Goal: Communication & Community: Answer question/provide support

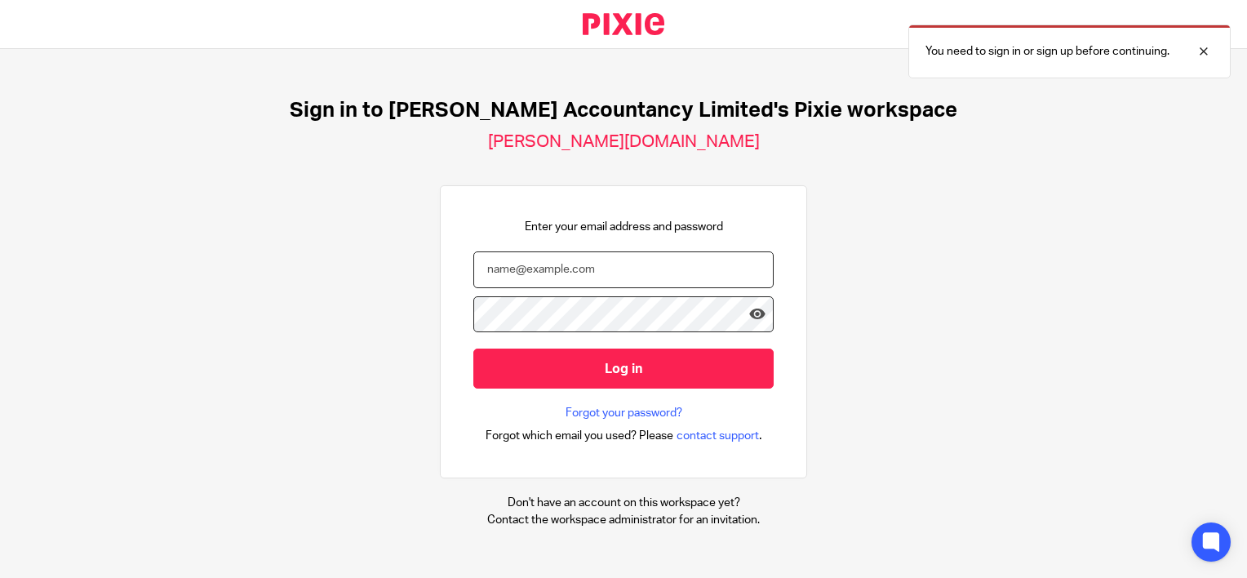
click at [619, 273] on input "email" at bounding box center [623, 269] width 300 height 37
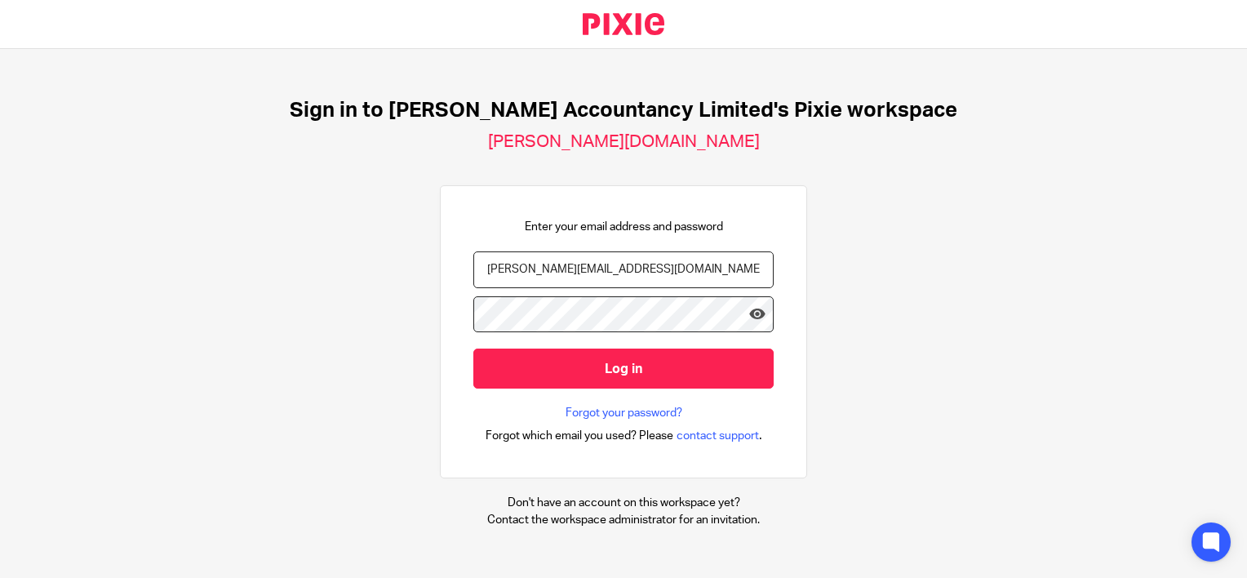
type input "hannah@chatfieldaccountancy.co.uk"
click at [473, 349] on input "Log in" at bounding box center [623, 369] width 300 height 40
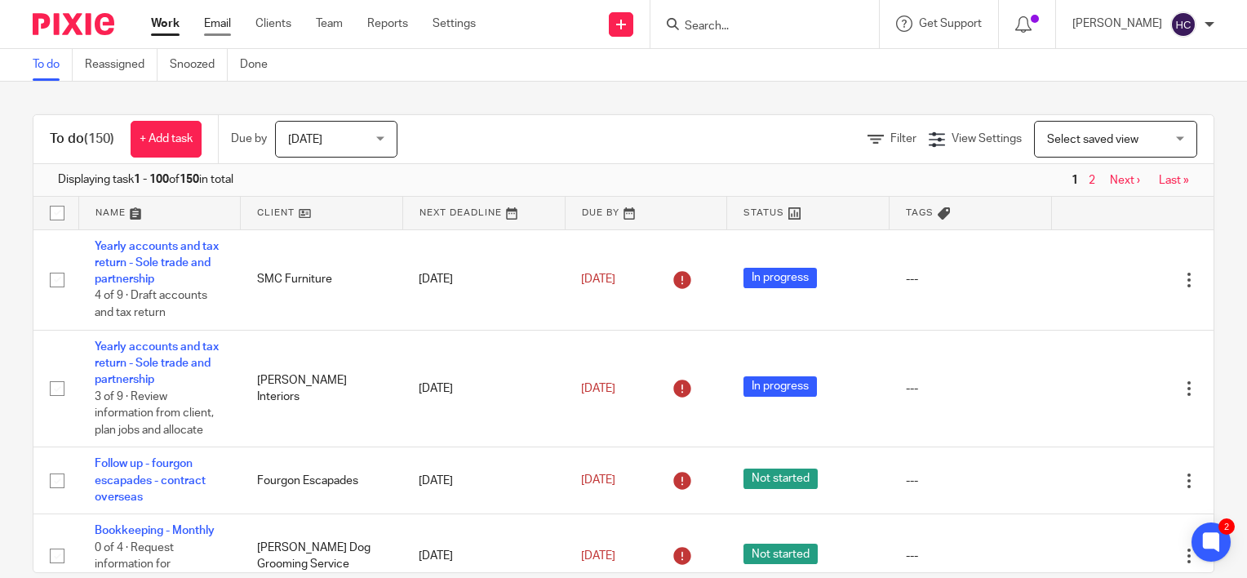
click at [230, 16] on link "Email" at bounding box center [217, 24] width 27 height 16
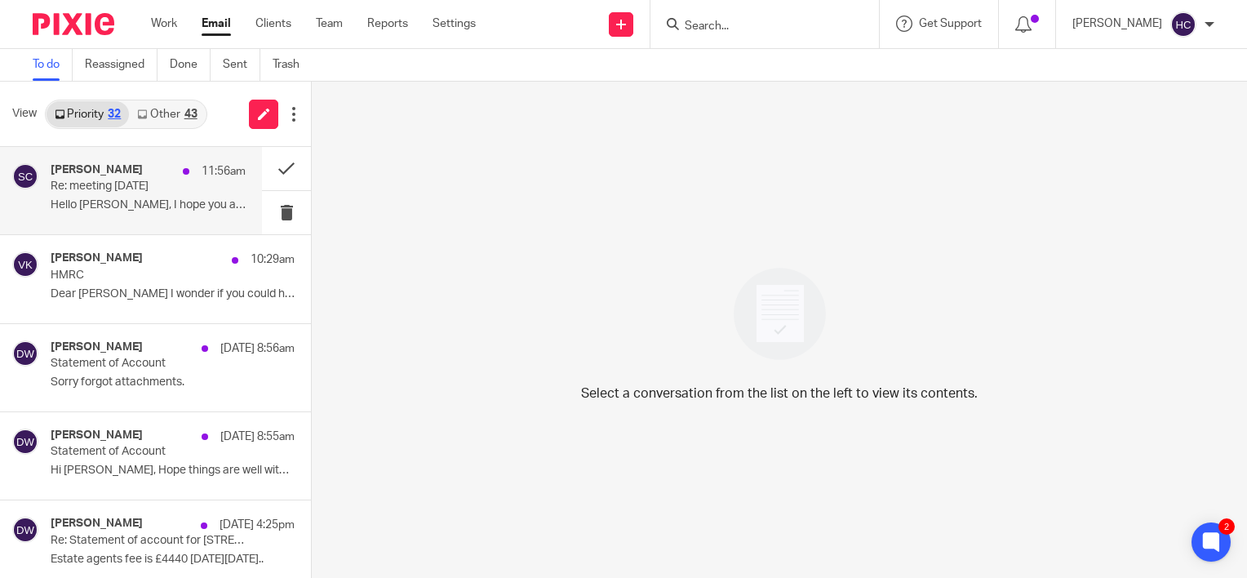
click at [118, 171] on h4 "[PERSON_NAME]" at bounding box center [97, 170] width 92 height 14
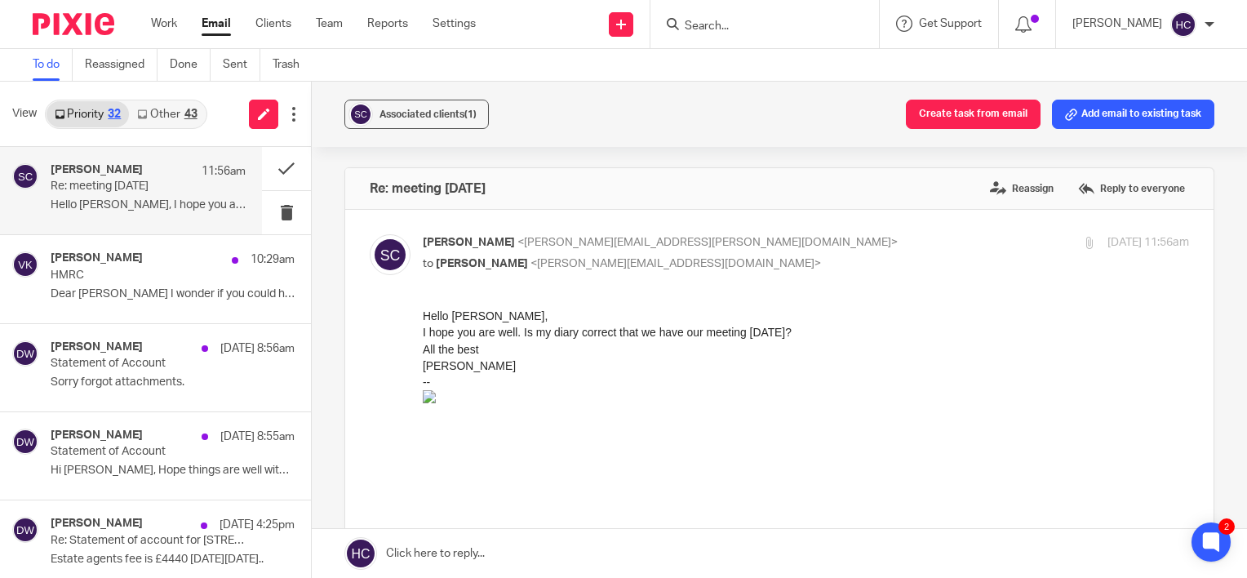
click at [620, 540] on link at bounding box center [779, 553] width 935 height 49
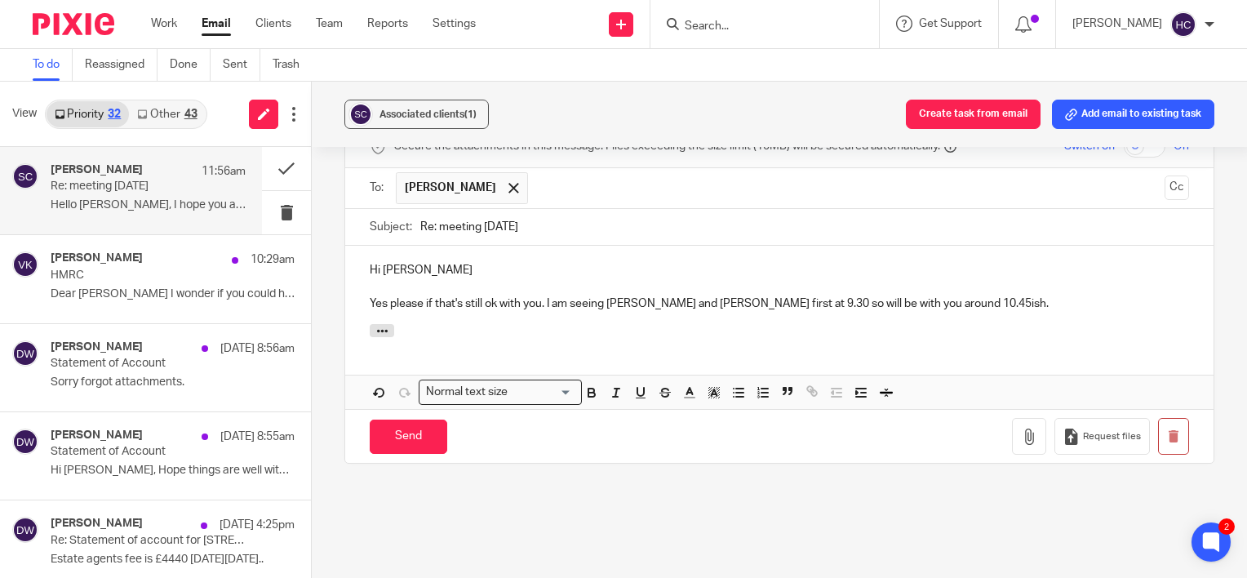
click at [824, 577] on html "Work Email Clients Team Reports Settings Work Email Clients Team Reports Settin…" at bounding box center [623, 289] width 1247 height 578
click at [385, 420] on input "Send" at bounding box center [409, 437] width 78 height 35
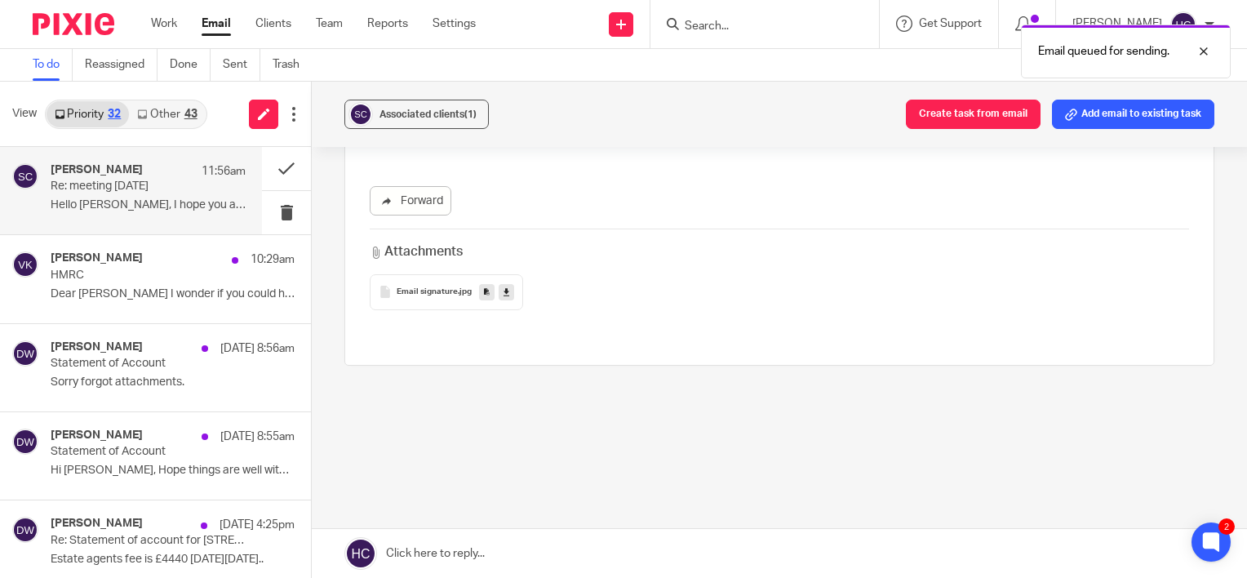
scroll to position [408, 0]
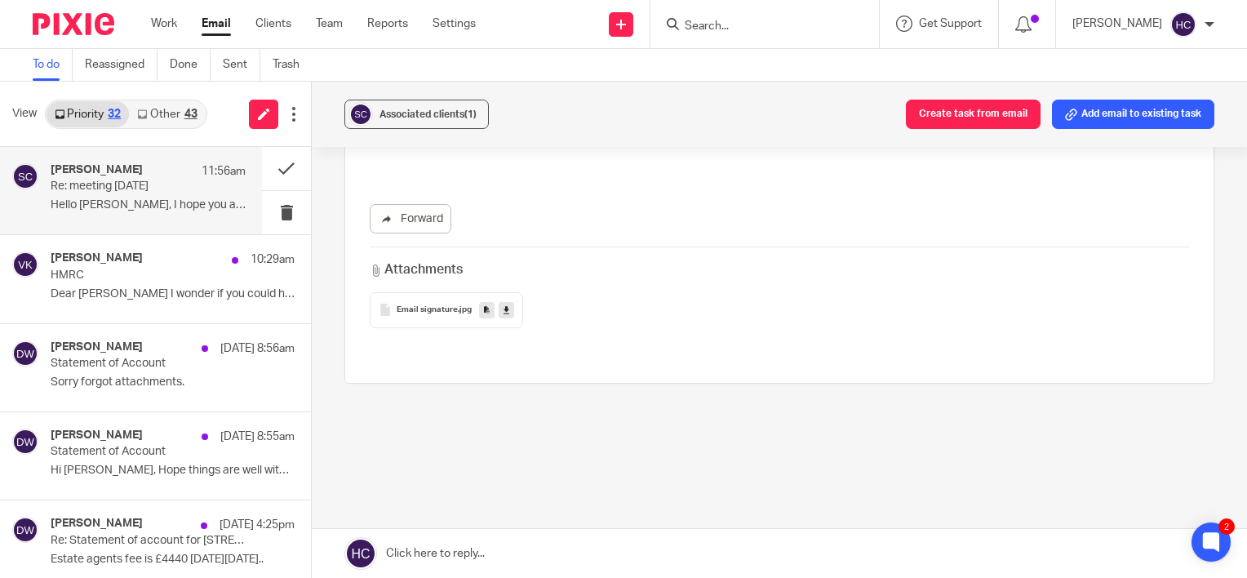
click at [161, 98] on div "View Priority 32 Other 43" at bounding box center [155, 114] width 311 height 65
click at [161, 103] on link "Other 43" at bounding box center [167, 114] width 76 height 26
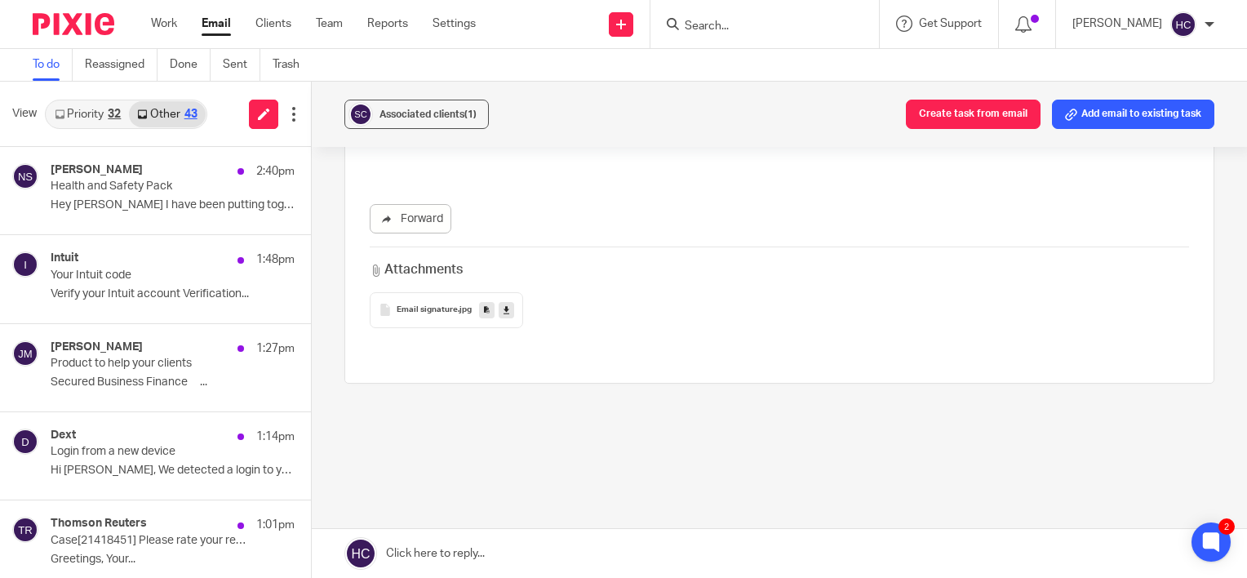
click at [72, 114] on link "Priority 32" at bounding box center [88, 114] width 82 height 26
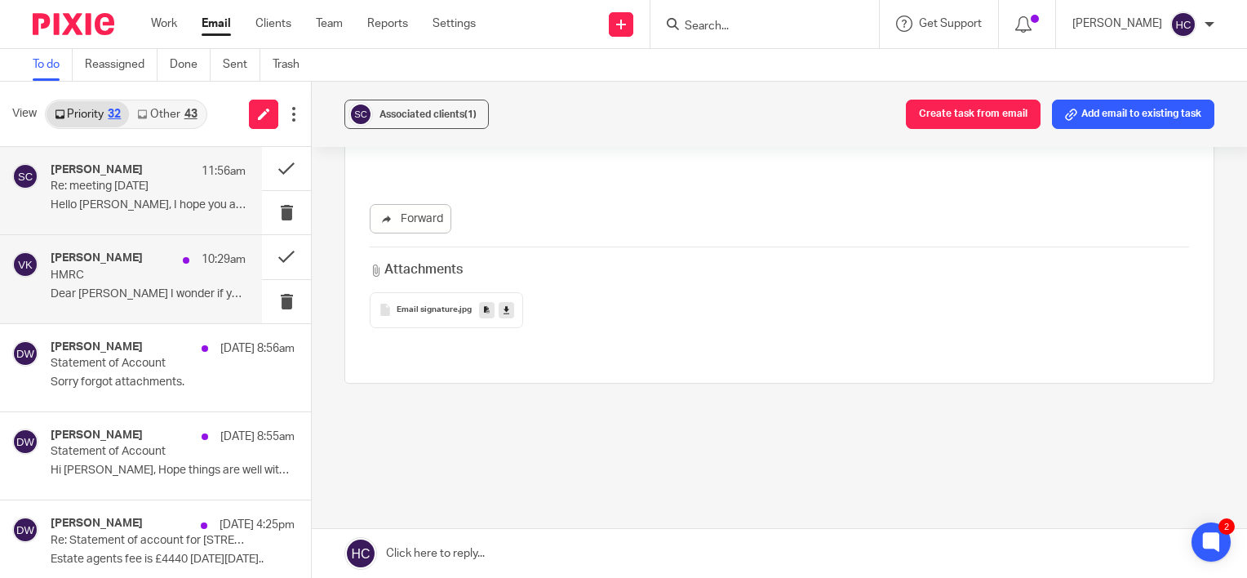
click at [153, 273] on p "HMRC" at bounding box center [129, 276] width 156 height 14
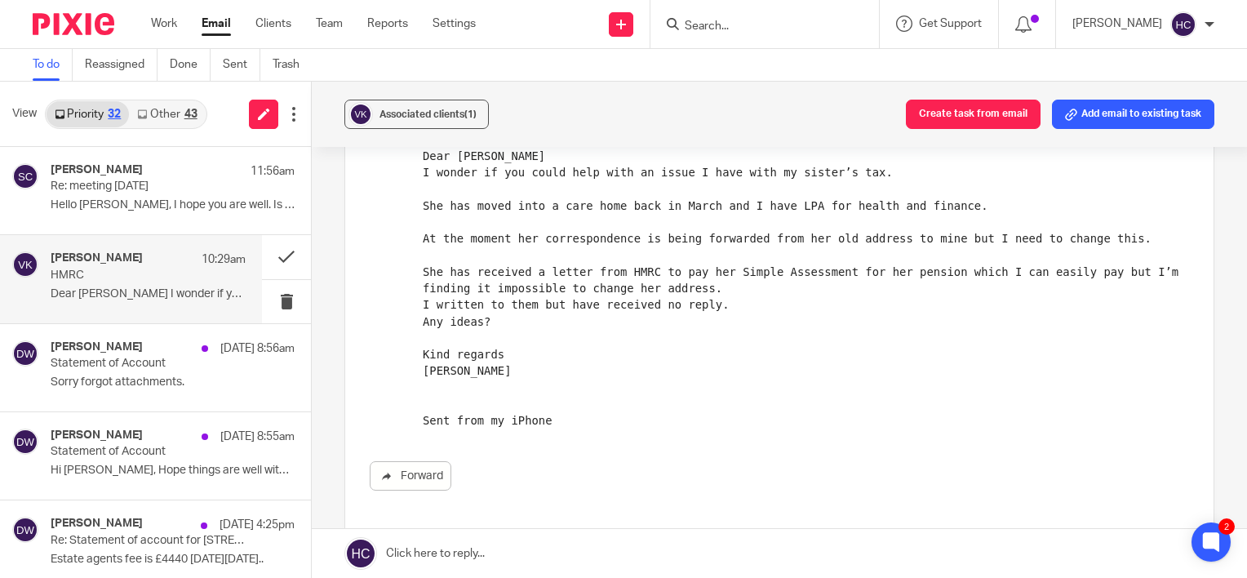
scroll to position [167, 0]
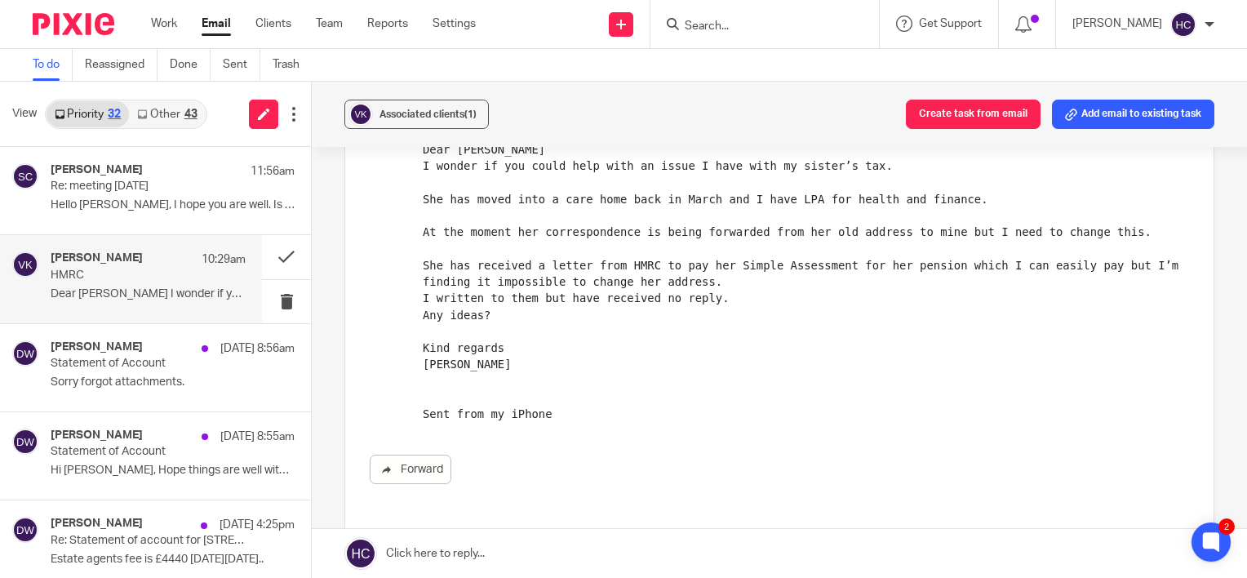
click at [493, 548] on link at bounding box center [779, 553] width 935 height 49
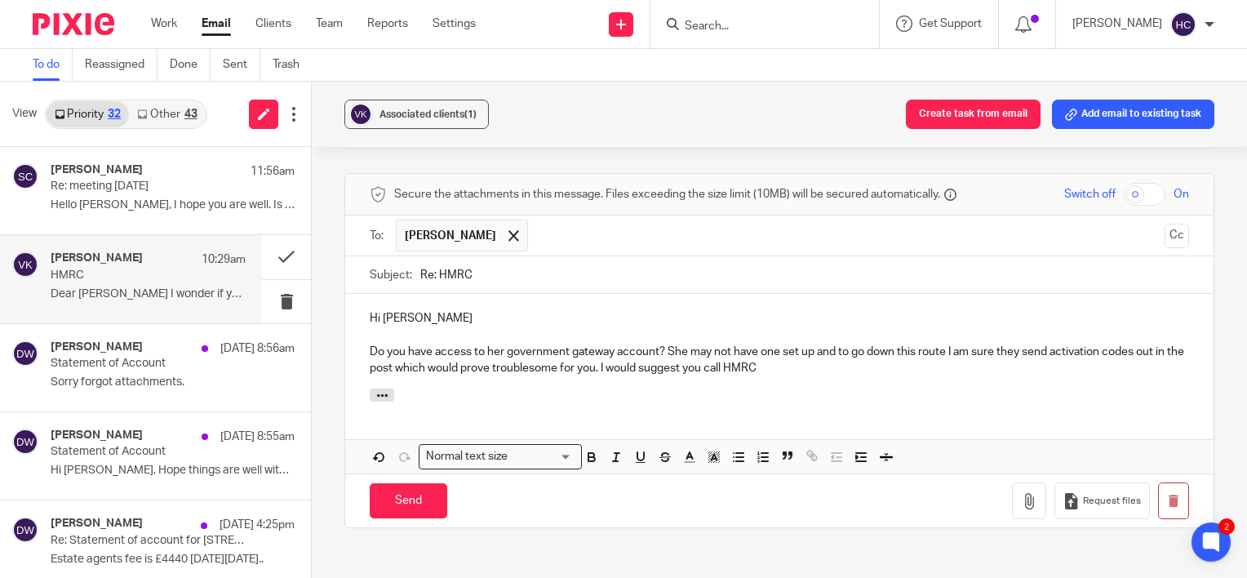
scroll to position [560, 0]
click at [666, 342] on p "Do you have access to her government gateway account? She may not have one set …" at bounding box center [779, 358] width 819 height 33
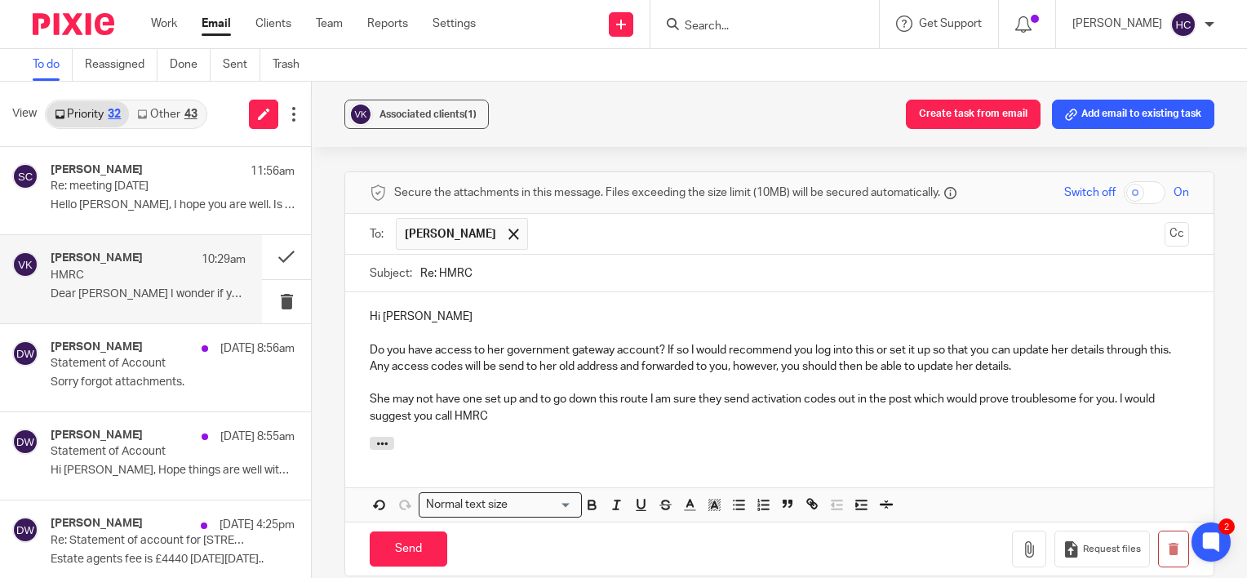
drag, startPoint x: 501, startPoint y: 393, endPoint x: 313, endPoint y: 381, distance: 188.1
click at [313, 381] on div "Associated clients (1) Create task from email Add email to existing task HMRC R…" at bounding box center [779, 330] width 935 height 496
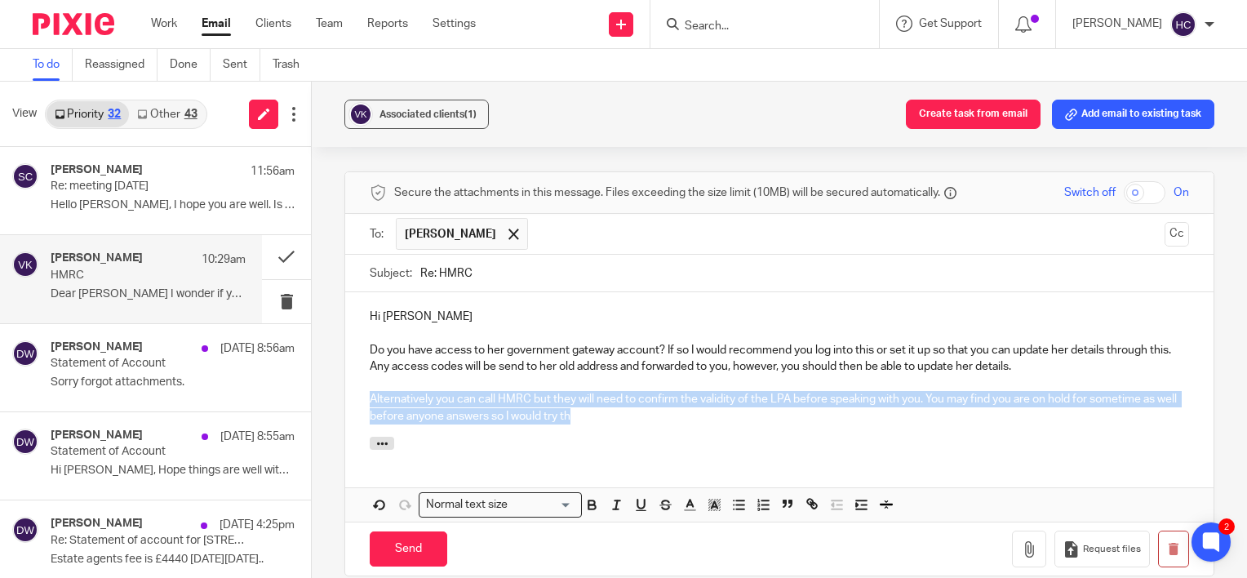
drag, startPoint x: 625, startPoint y: 392, endPoint x: 341, endPoint y: 384, distance: 284.1
click at [345, 384] on div "Hi [PERSON_NAME] Do you have access to her government gateway account? If so I …" at bounding box center [779, 364] width 868 height 144
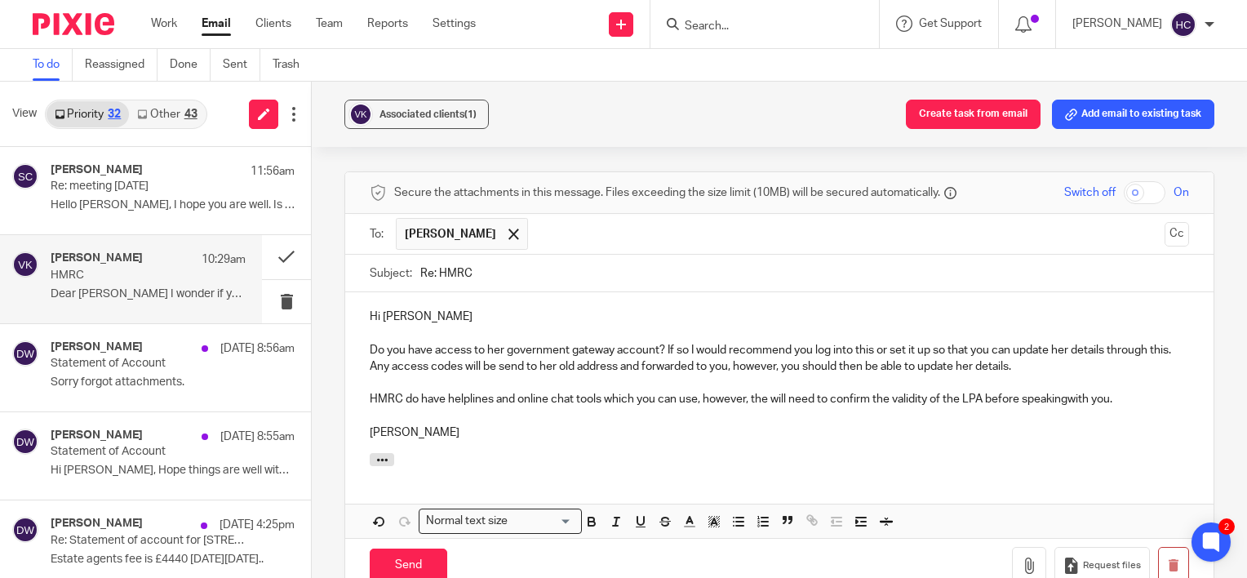
click at [493, 342] on p "Do you have access to her government gateway account? If so I would recommend y…" at bounding box center [779, 358] width 819 height 33
click at [415, 548] on input "Send" at bounding box center [409, 565] width 78 height 35
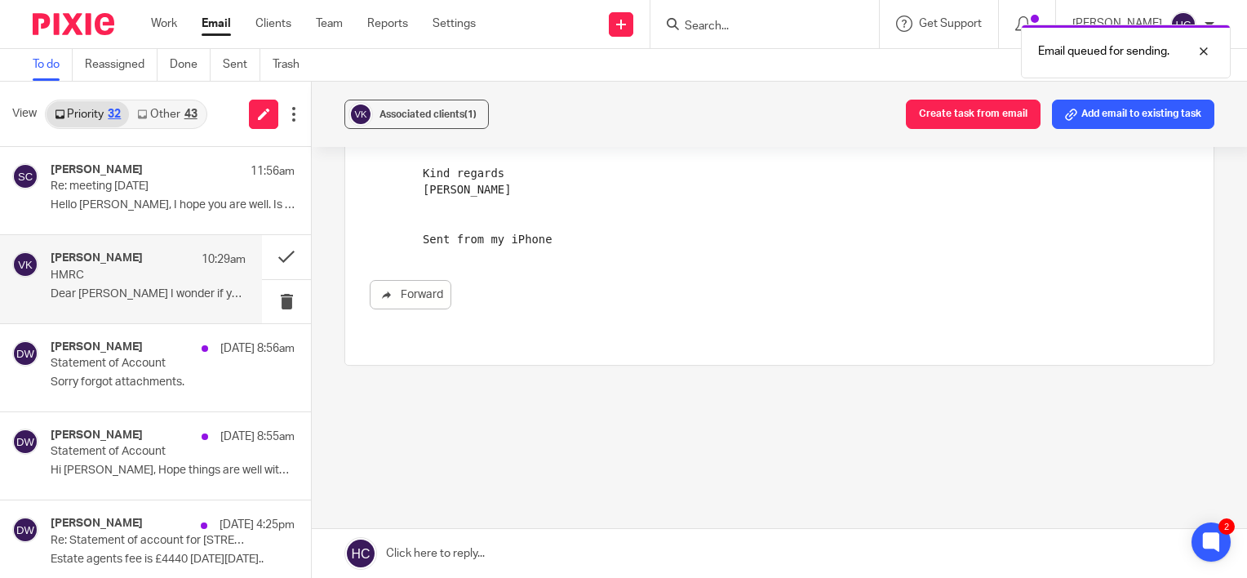
scroll to position [323, 0]
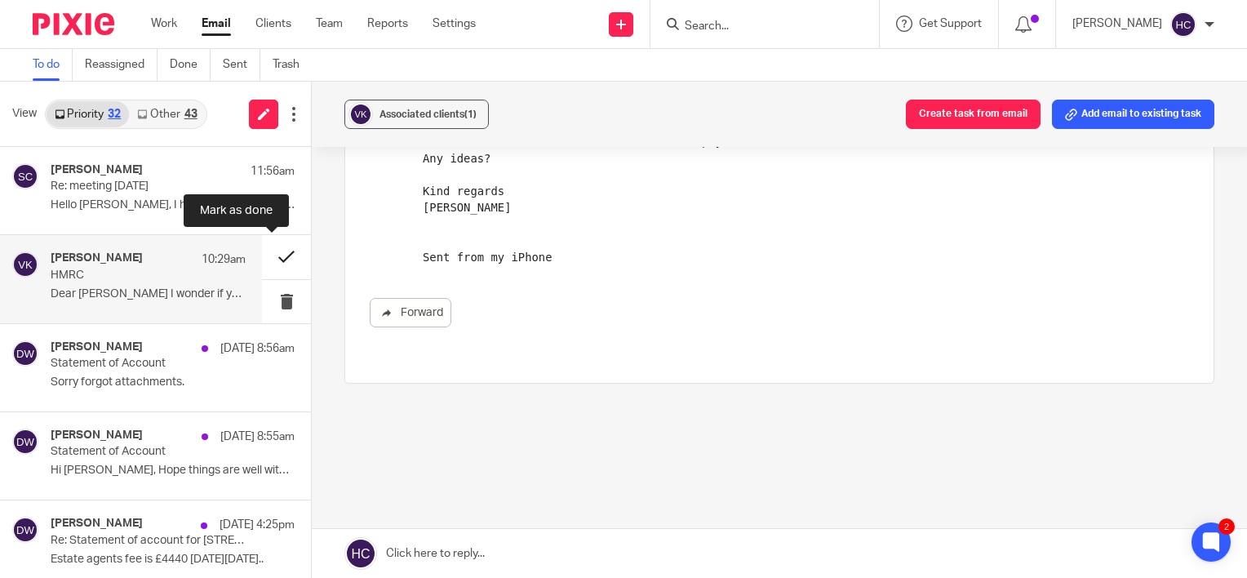
click at [265, 252] on button at bounding box center [286, 256] width 49 height 43
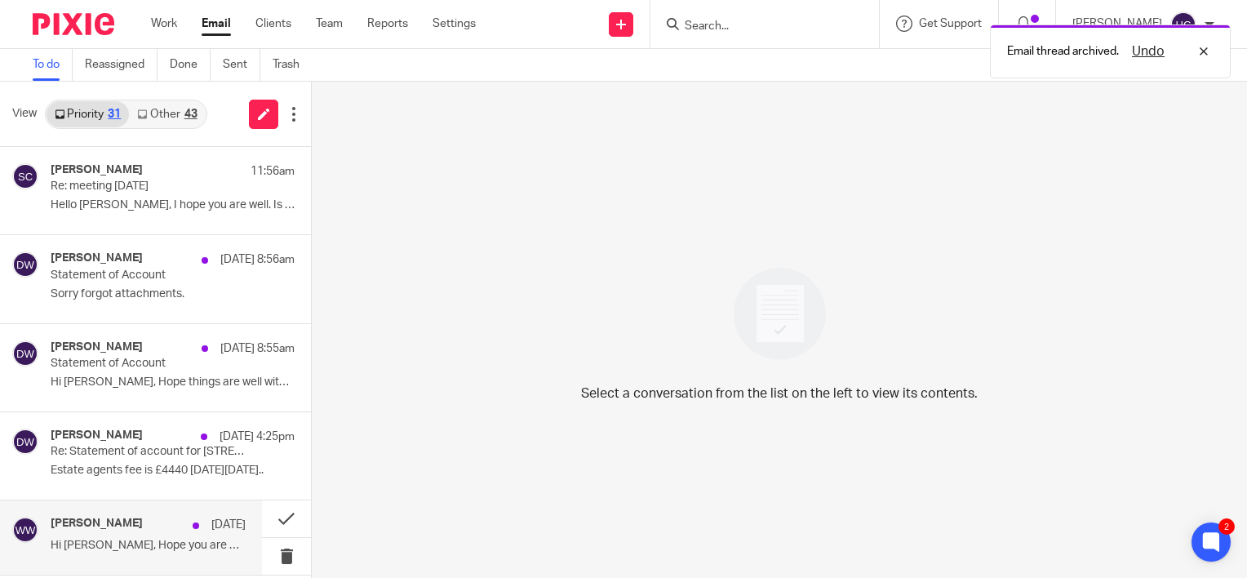
click at [135, 519] on h4 "[PERSON_NAME]" at bounding box center [97, 524] width 92 height 14
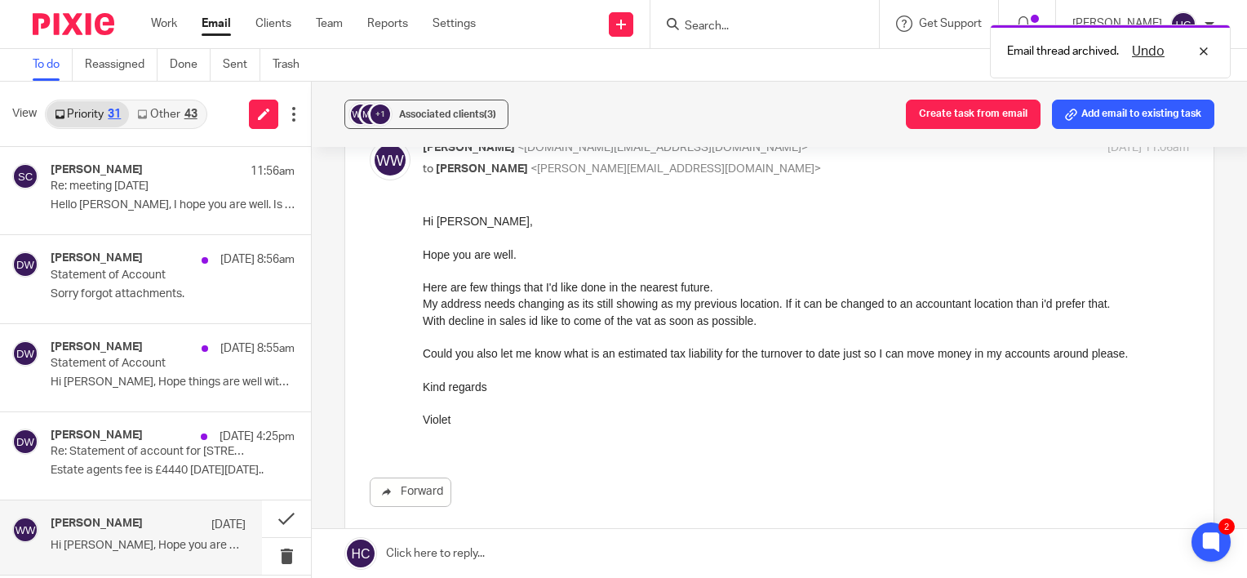
scroll to position [95, 0]
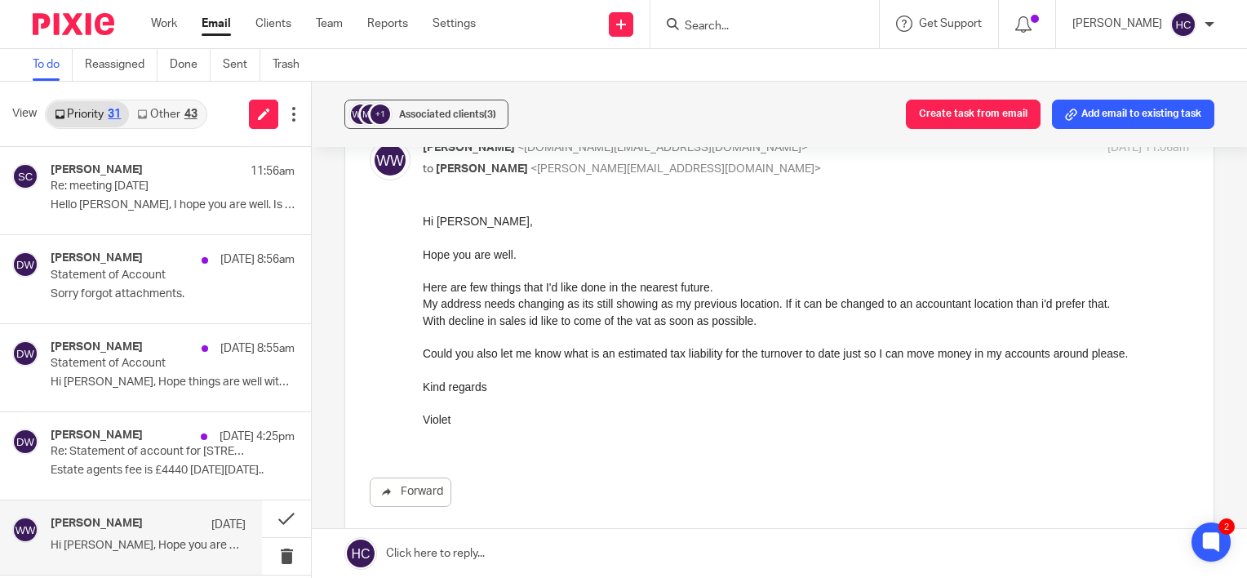
click at [478, 543] on link at bounding box center [779, 553] width 935 height 49
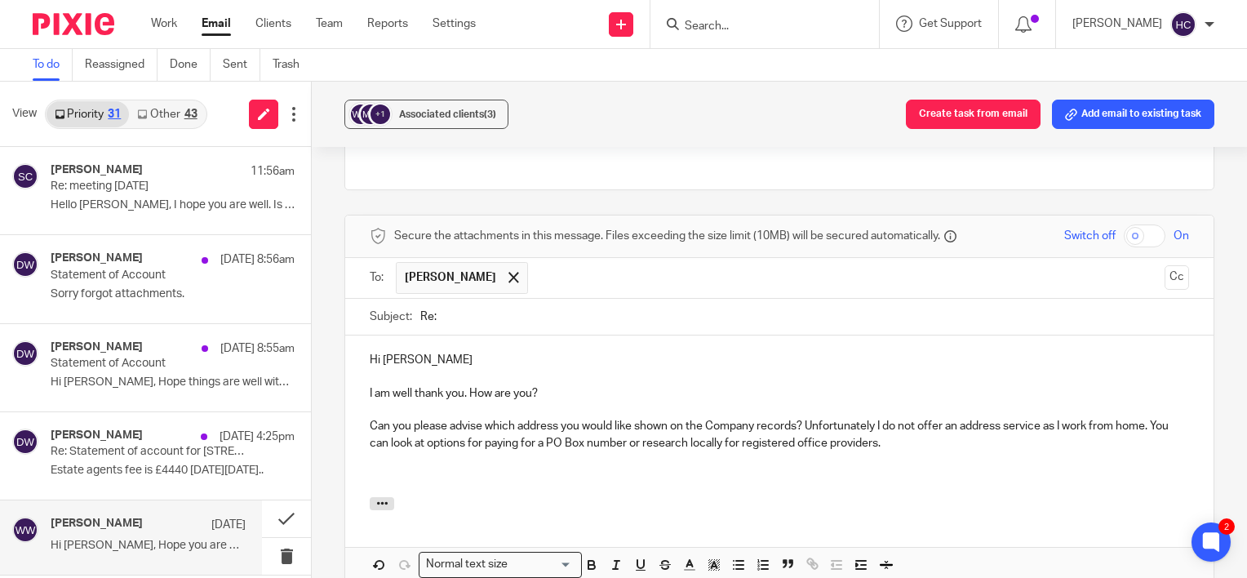
scroll to position [519, 0]
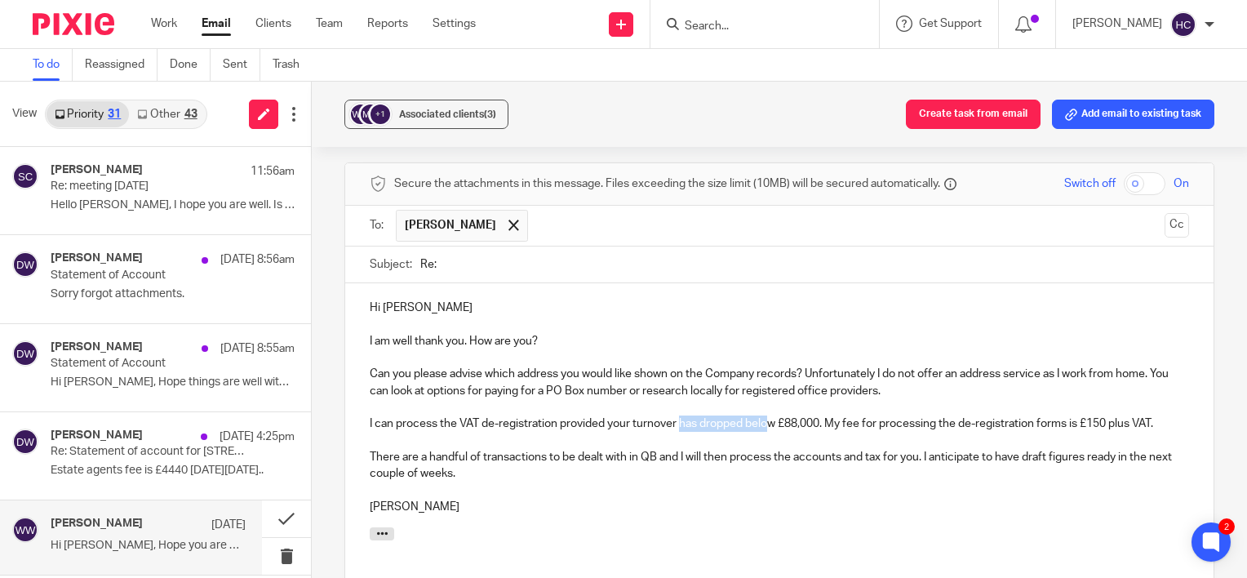
drag, startPoint x: 770, startPoint y: 404, endPoint x: 678, endPoint y: 405, distance: 92.2
click at [678, 415] on p "I can process the VAT de-registration provided your turnover has dropped below …" at bounding box center [779, 423] width 819 height 16
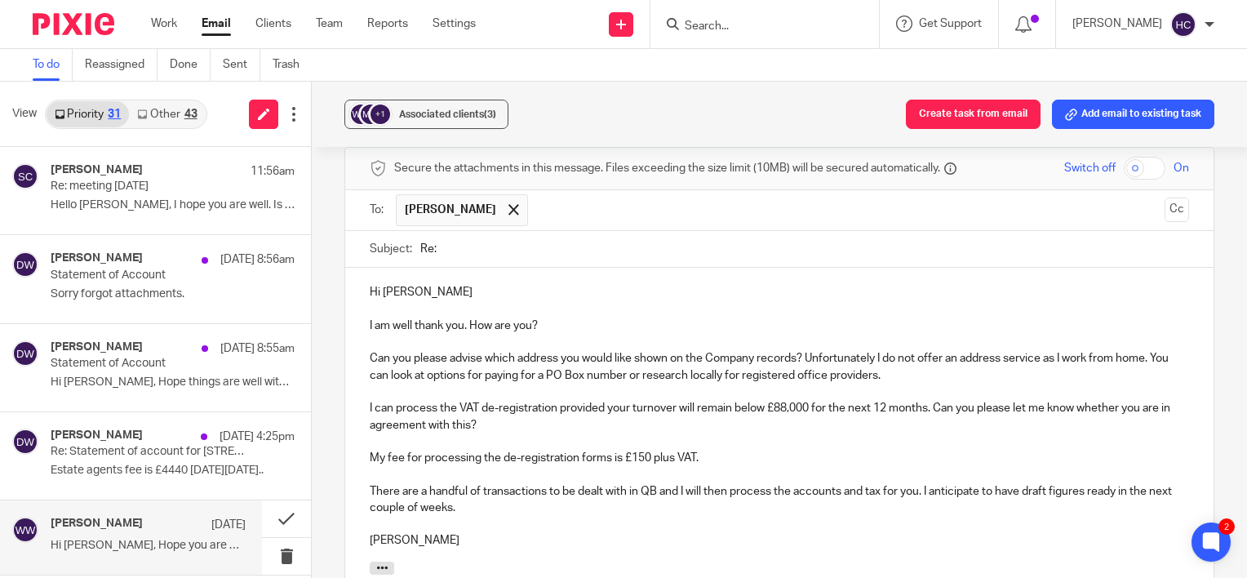
scroll to position [681, 0]
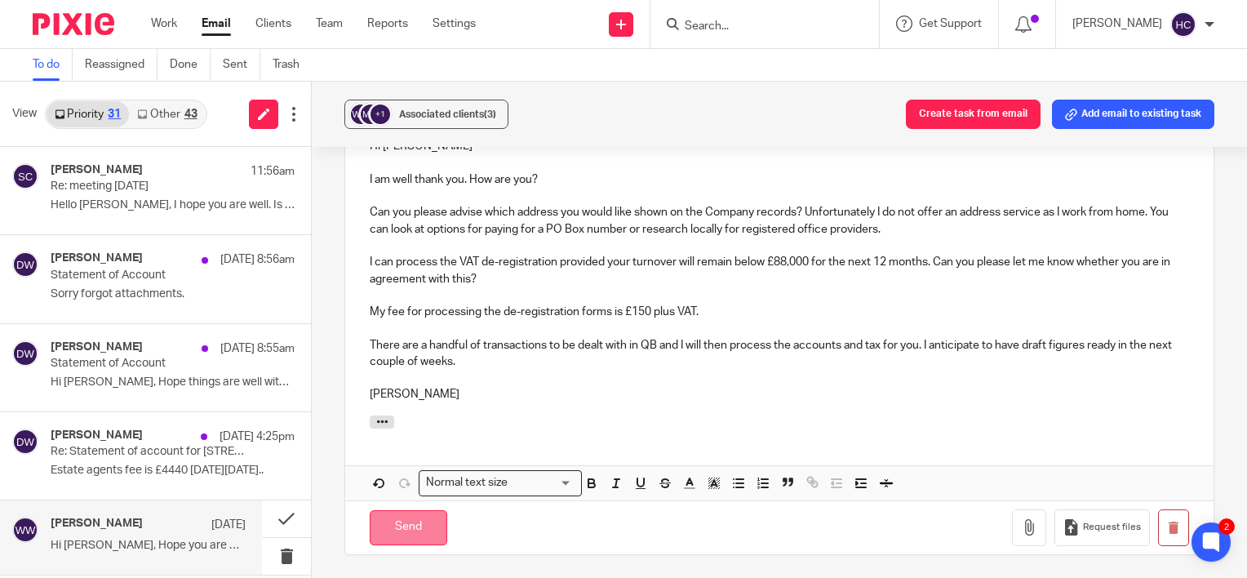
click at [406, 513] on input "Send" at bounding box center [409, 527] width 78 height 35
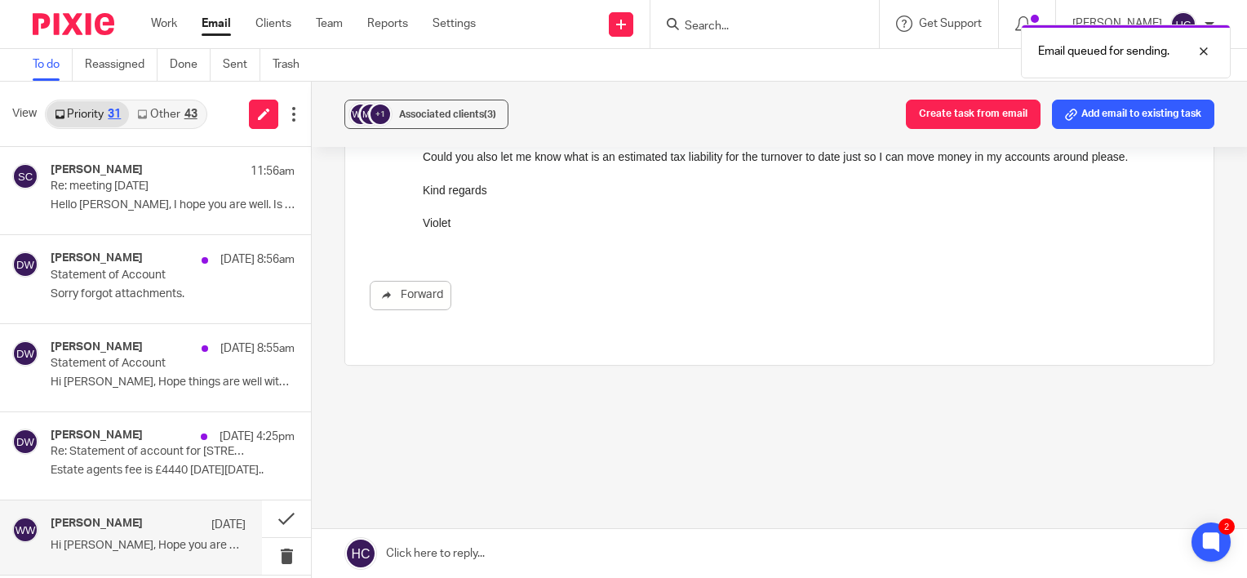
scroll to position [274, 0]
